Goal: Transaction & Acquisition: Download file/media

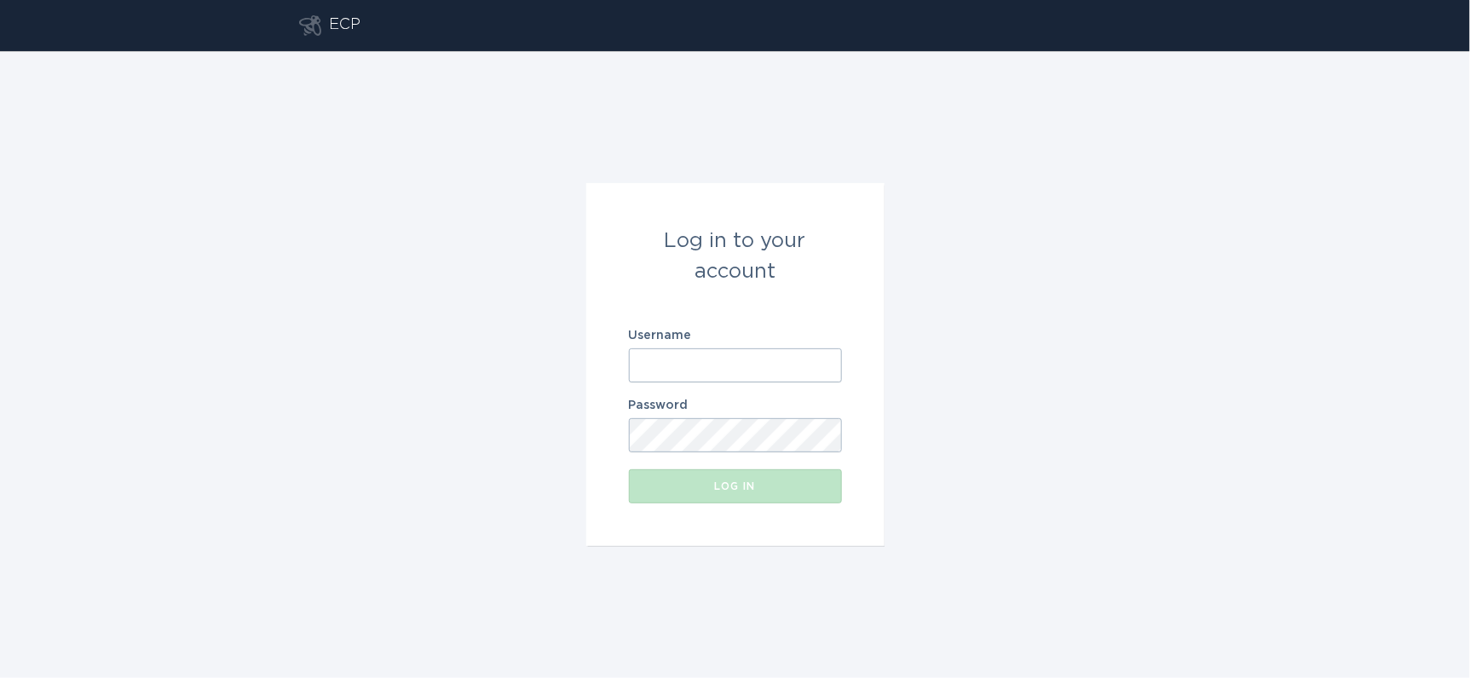
type input "[EMAIL_ADDRESS][DOMAIN_NAME]"
click at [731, 489] on div "Log in" at bounding box center [735, 486] width 196 height 10
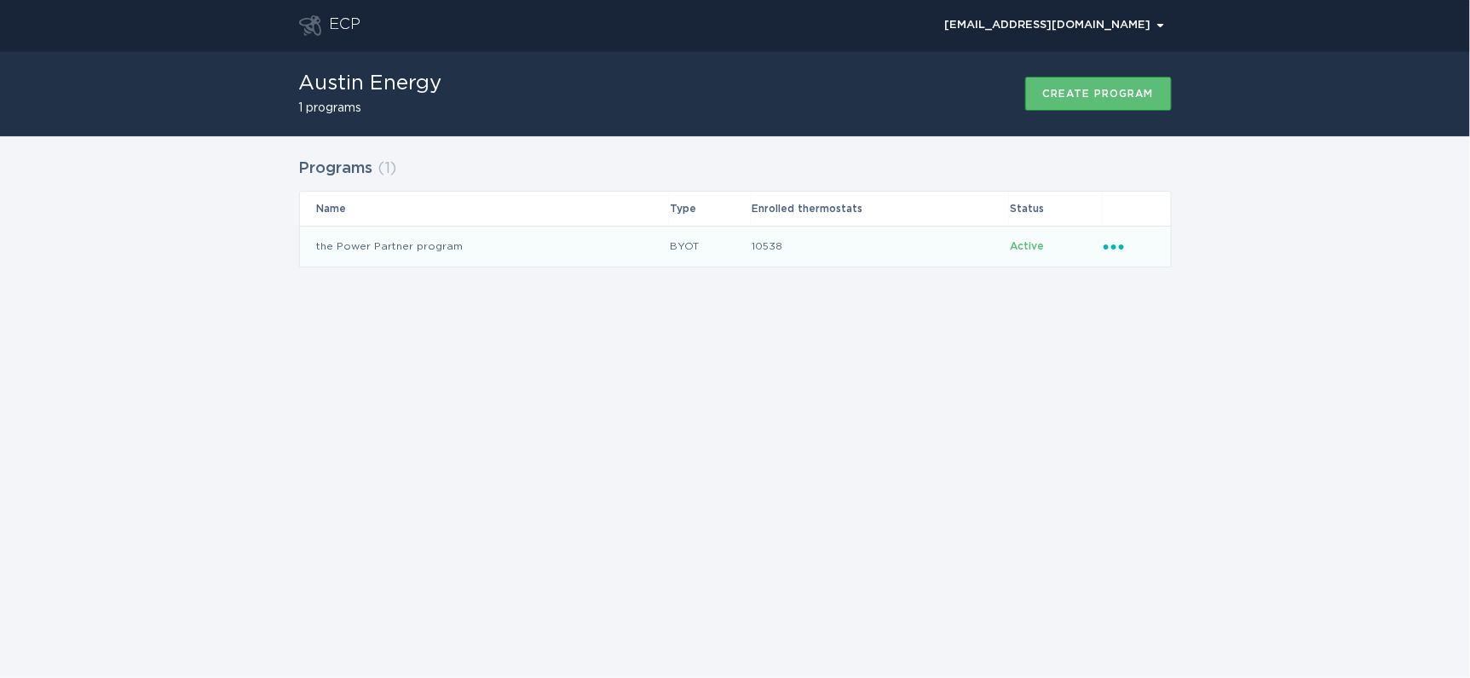
click at [831, 257] on td "10538" at bounding box center [880, 246] width 258 height 41
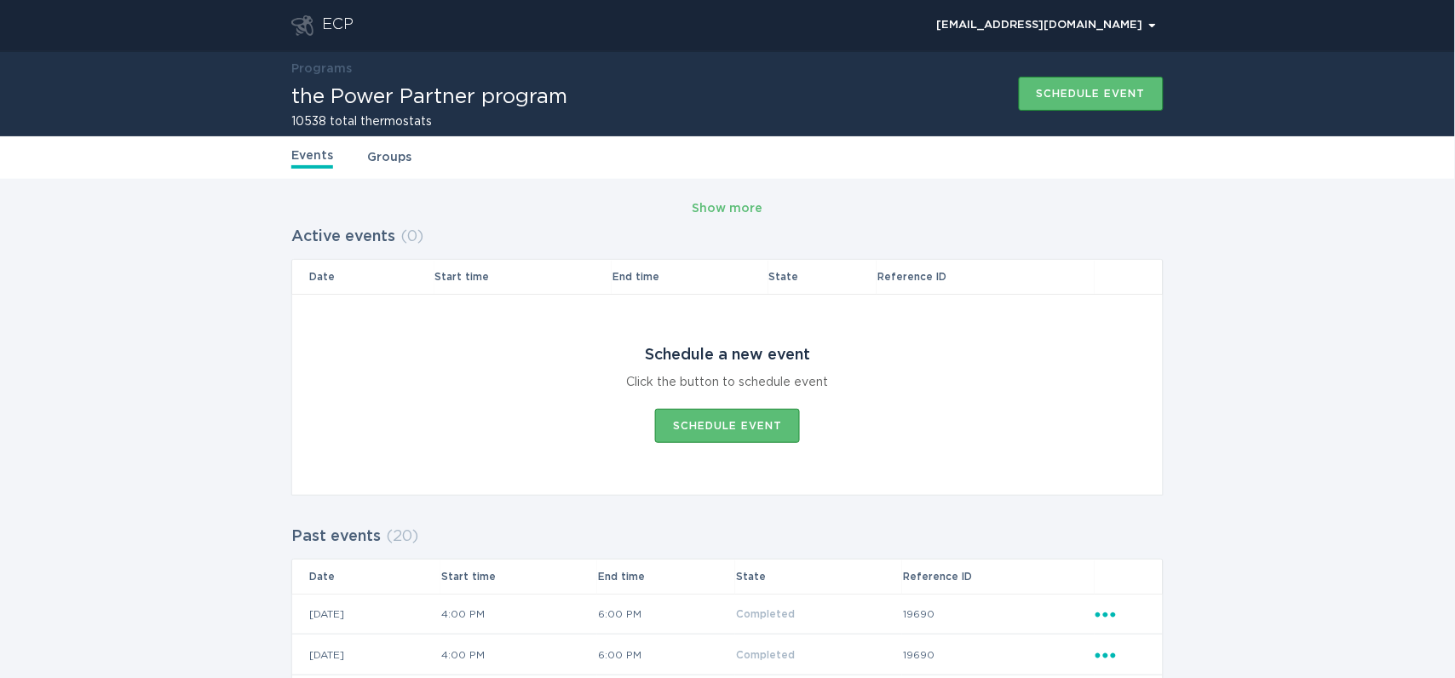
click at [396, 150] on link "Groups" at bounding box center [389, 157] width 44 height 19
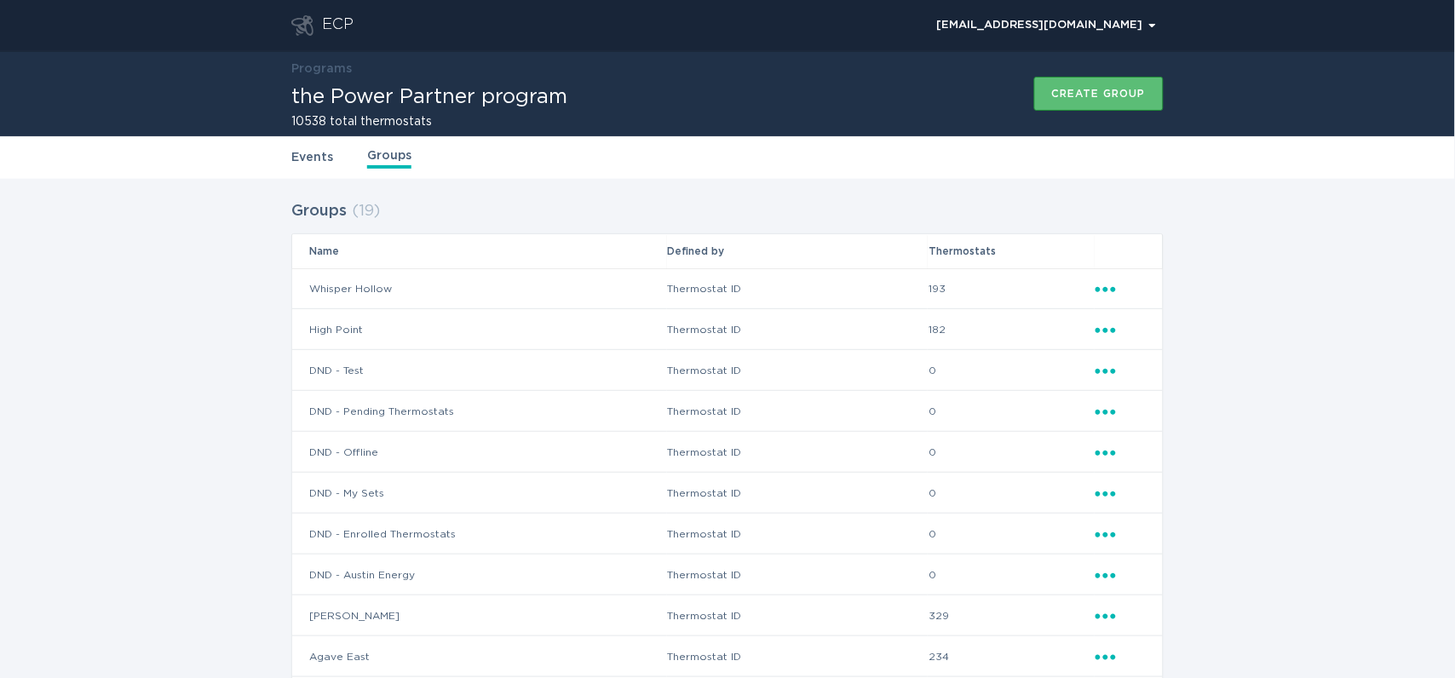
click at [1105, 288] on icon "Popover menu" at bounding box center [1106, 289] width 20 height 5
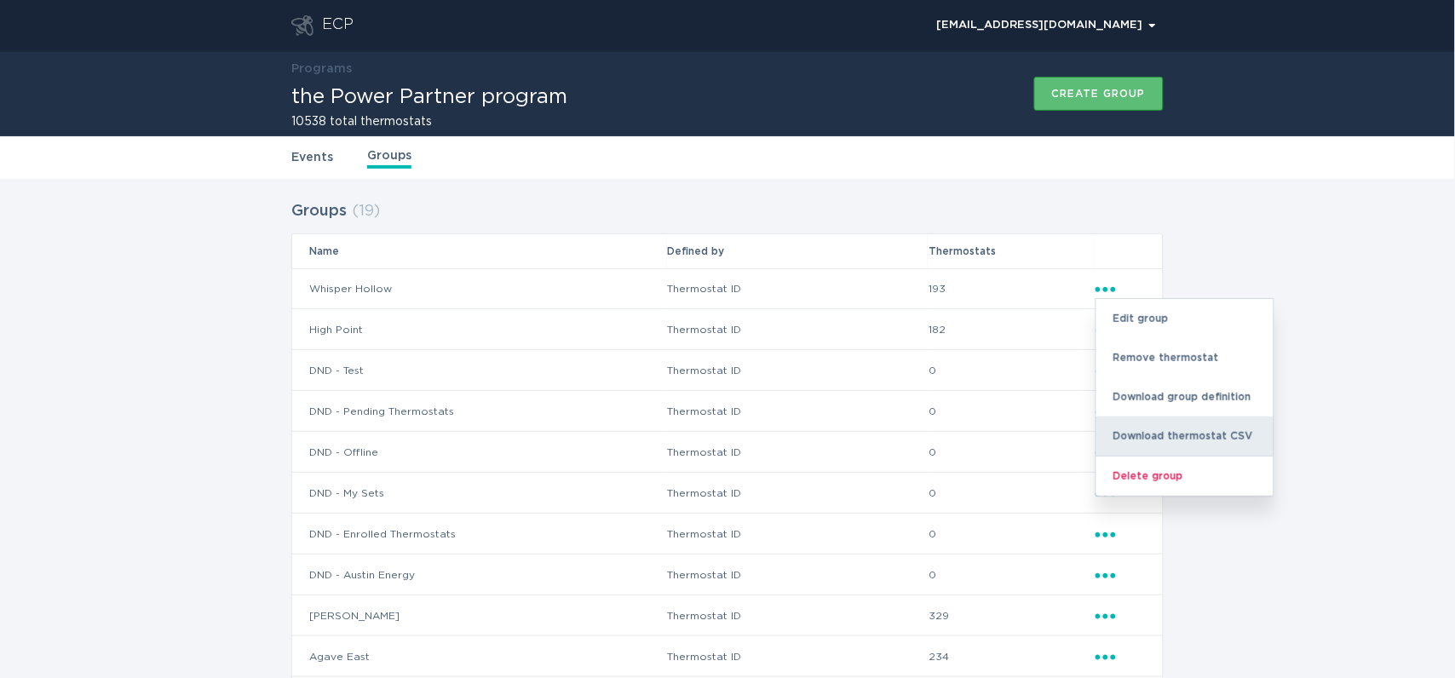
click at [1140, 429] on div "Download thermostat CSV" at bounding box center [1185, 436] width 177 height 39
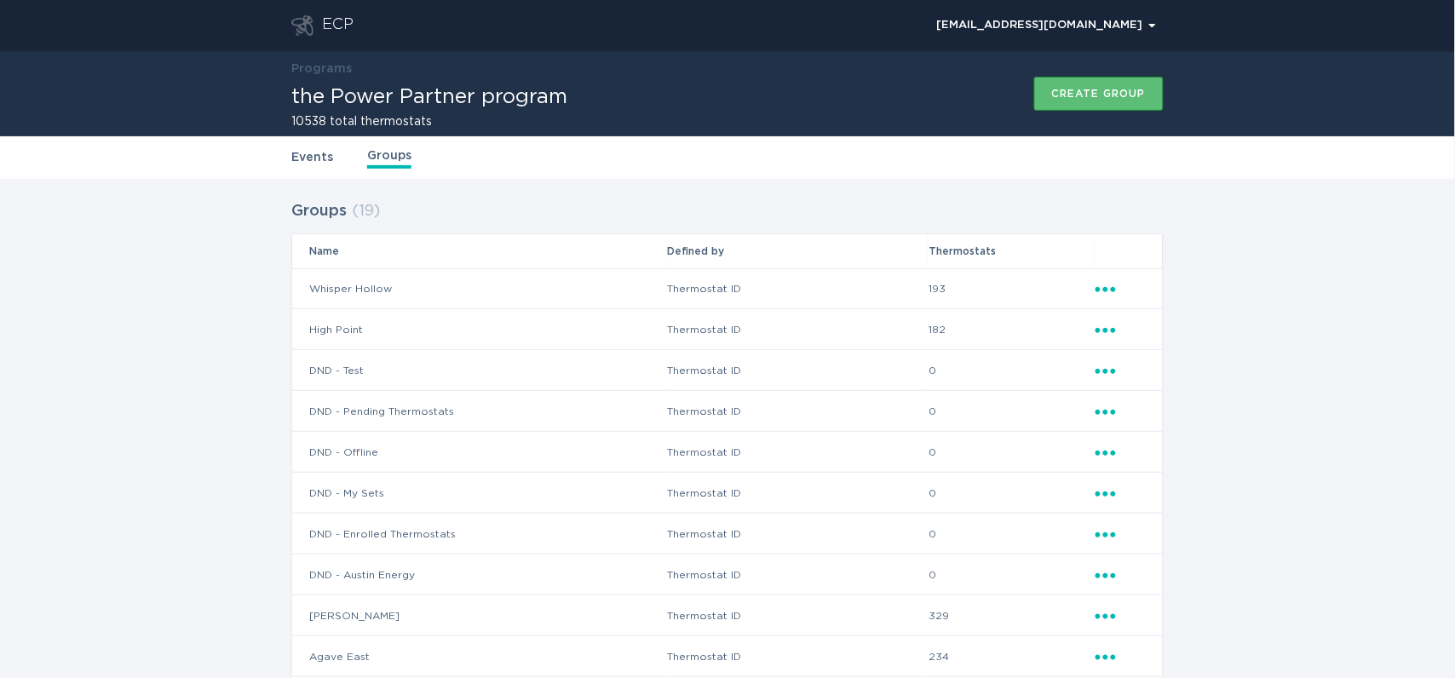
click at [1106, 325] on icon "Ellipsis" at bounding box center [1108, 327] width 24 height 14
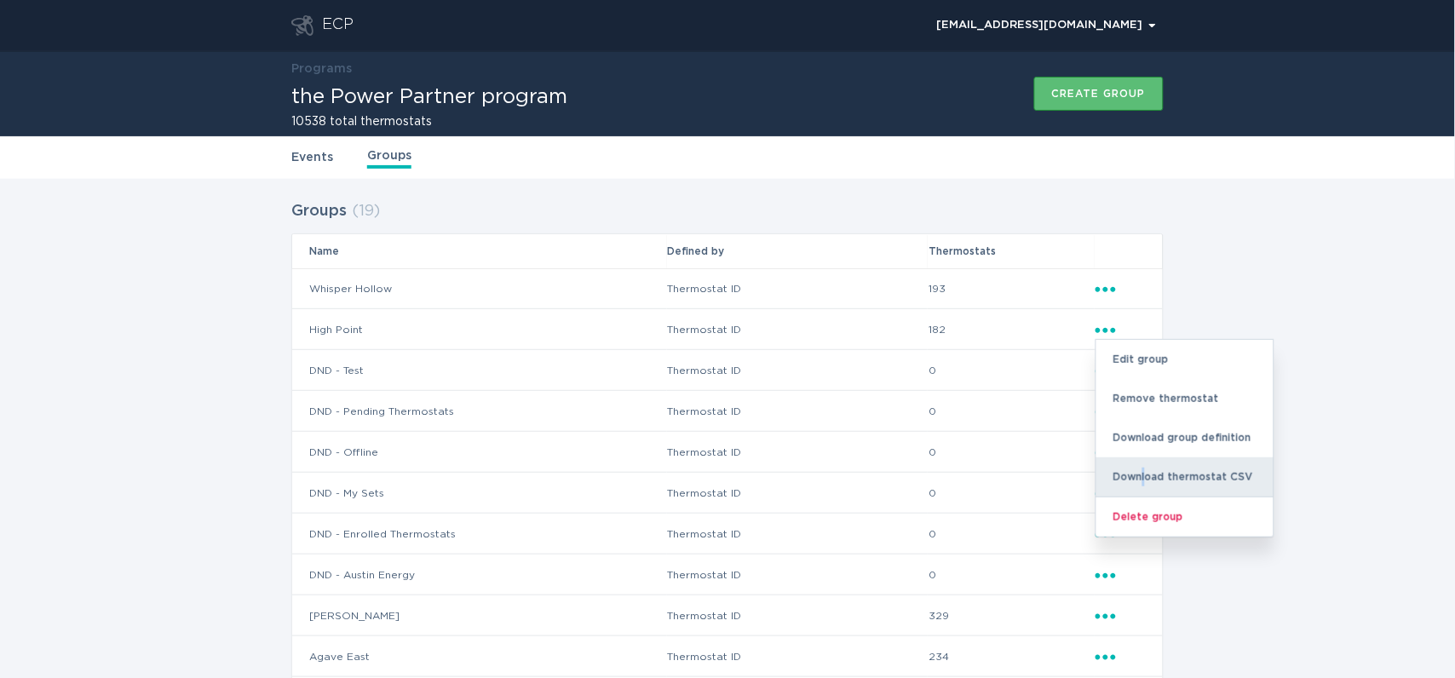
click at [1146, 471] on div "Download thermostat CSV" at bounding box center [1185, 477] width 177 height 39
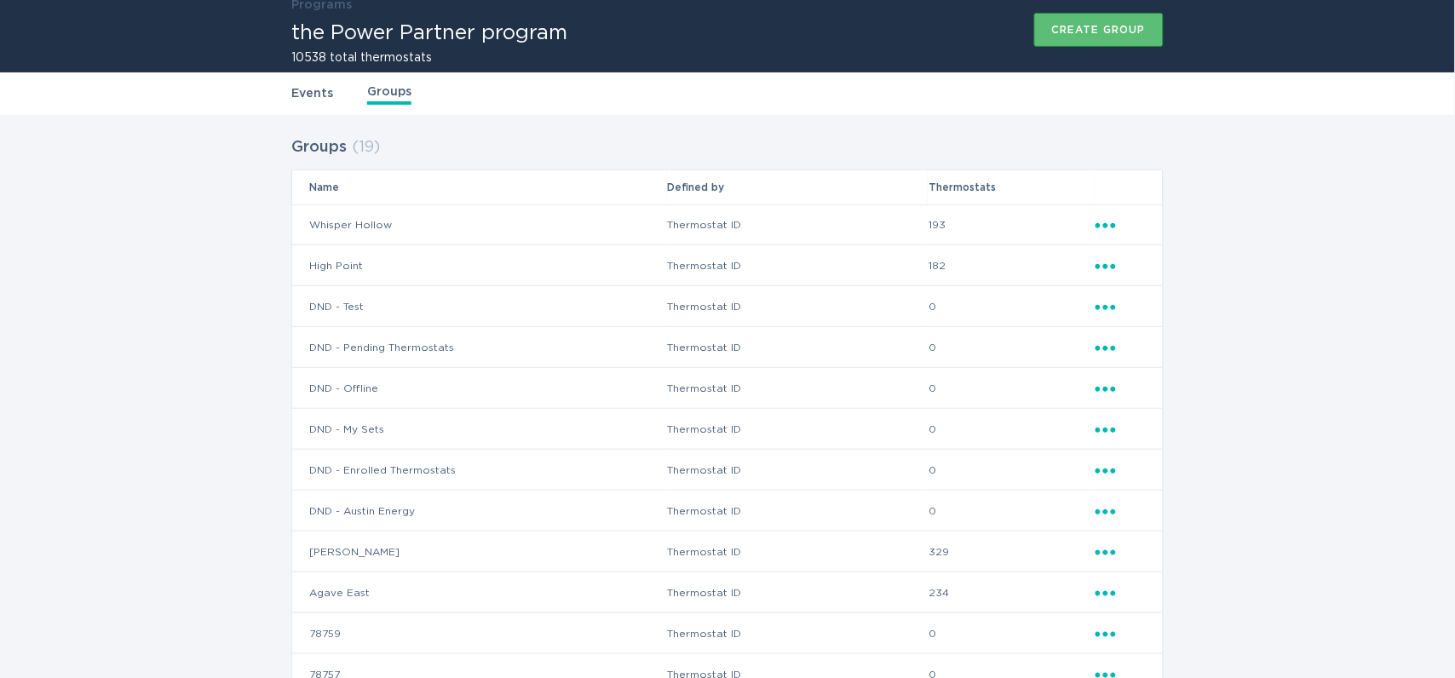
scroll to position [95, 0]
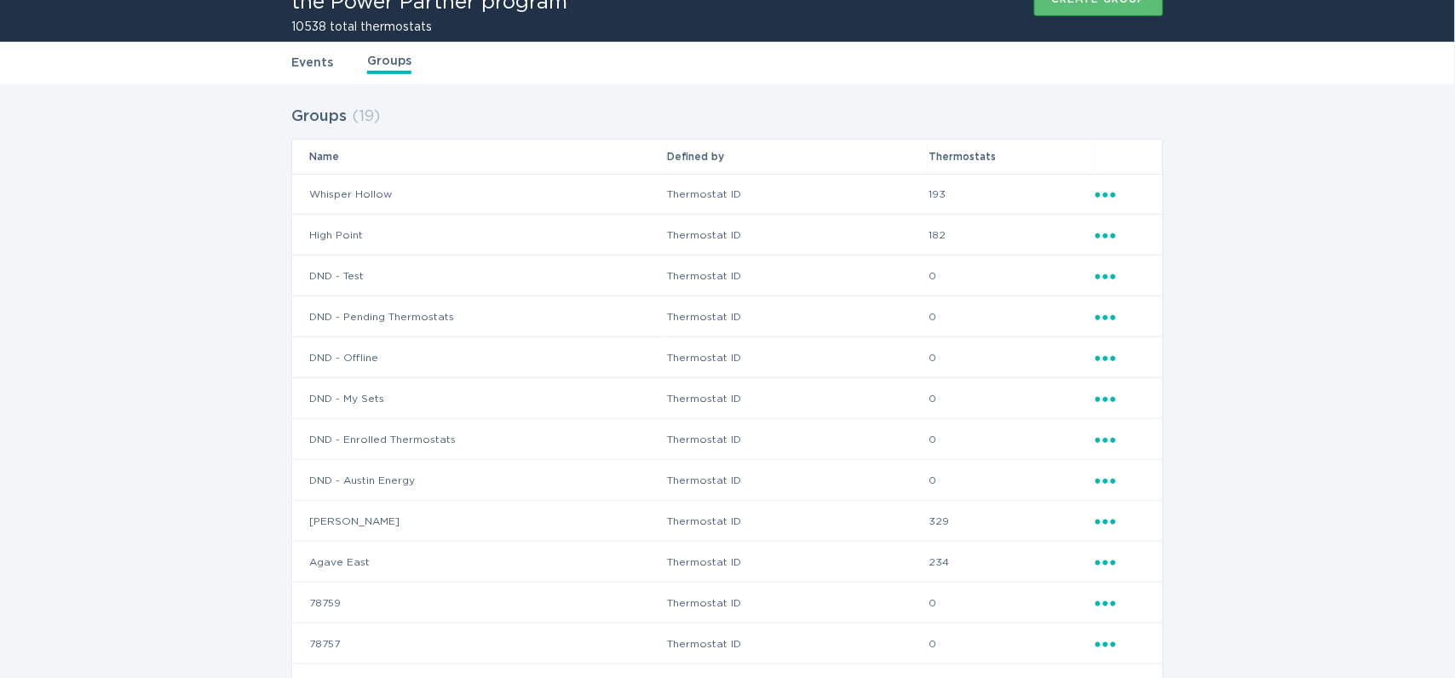
click at [1108, 518] on icon "Ellipsis" at bounding box center [1108, 519] width 24 height 14
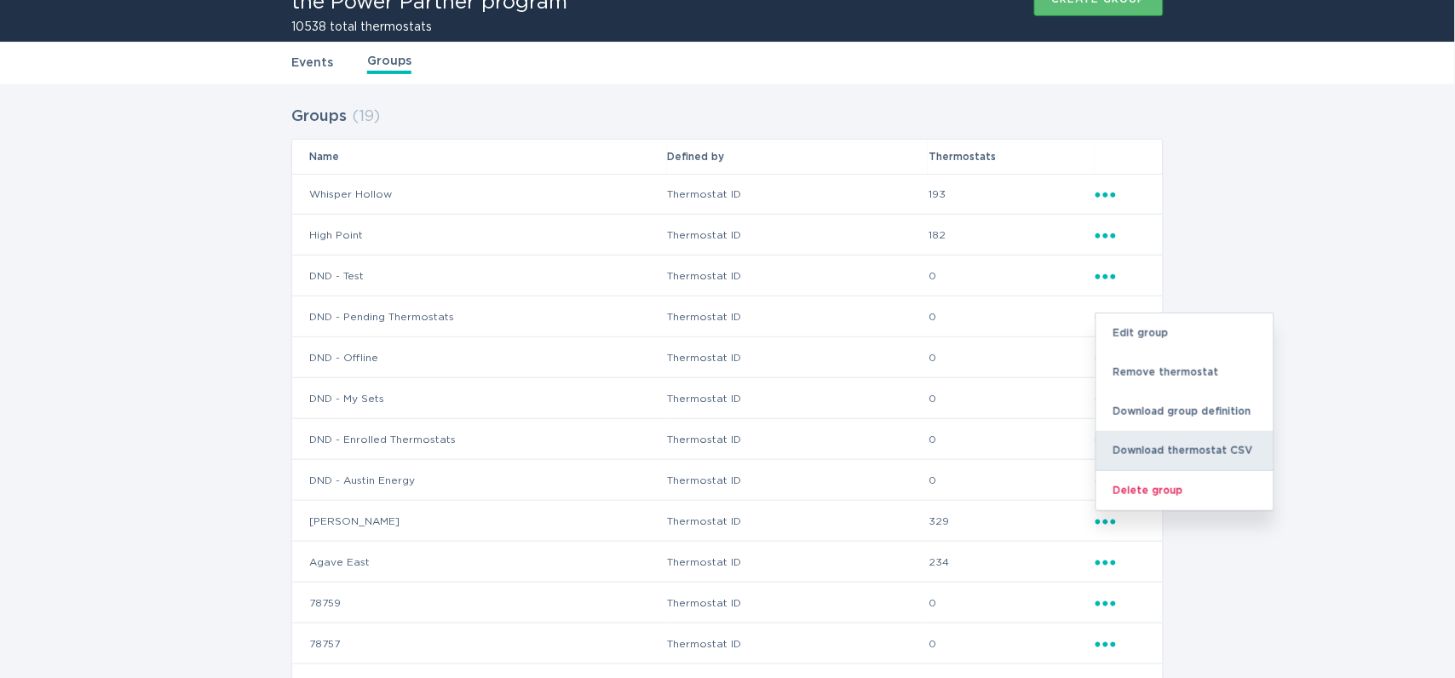
click at [1161, 460] on div "Download thermostat CSV" at bounding box center [1185, 450] width 177 height 39
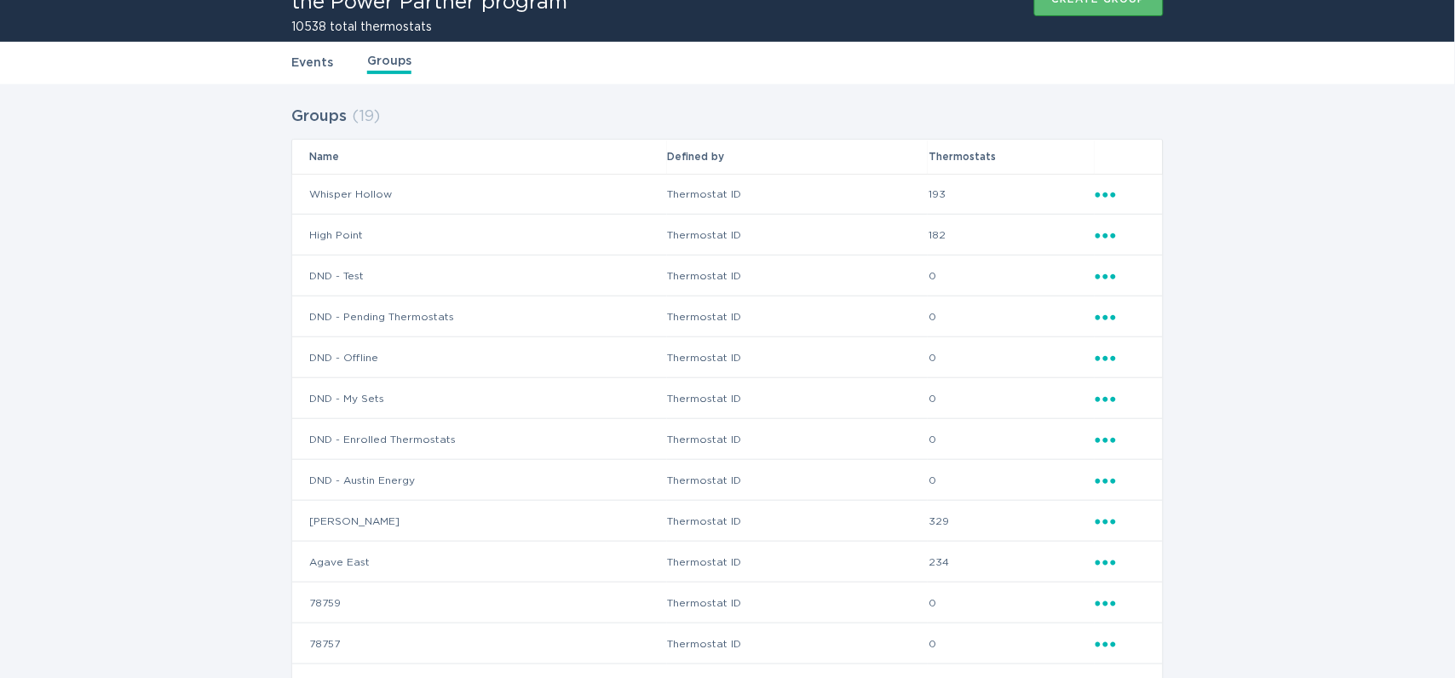
click at [1104, 562] on icon "Popover menu" at bounding box center [1106, 563] width 20 height 5
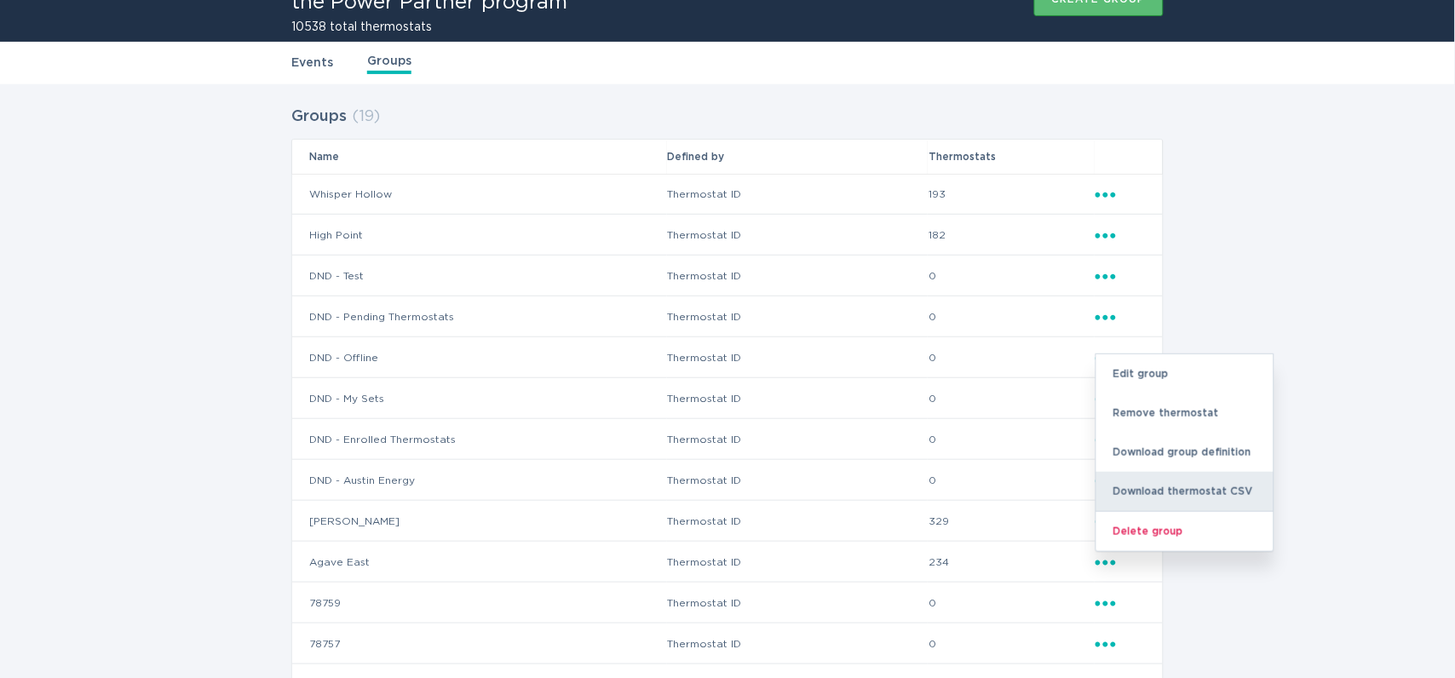
click at [1134, 500] on div "Download thermostat CSV" at bounding box center [1185, 491] width 177 height 39
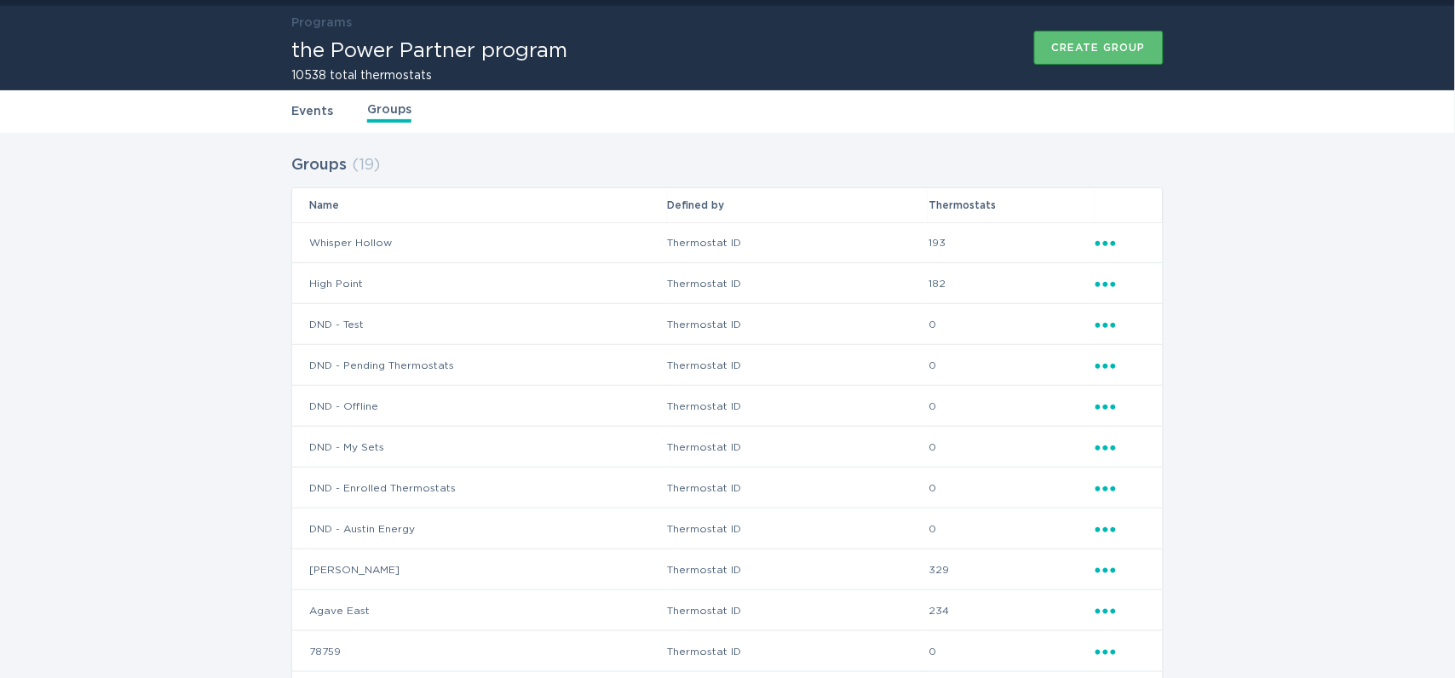
scroll to position [0, 0]
